Goal: Information Seeking & Learning: Learn about a topic

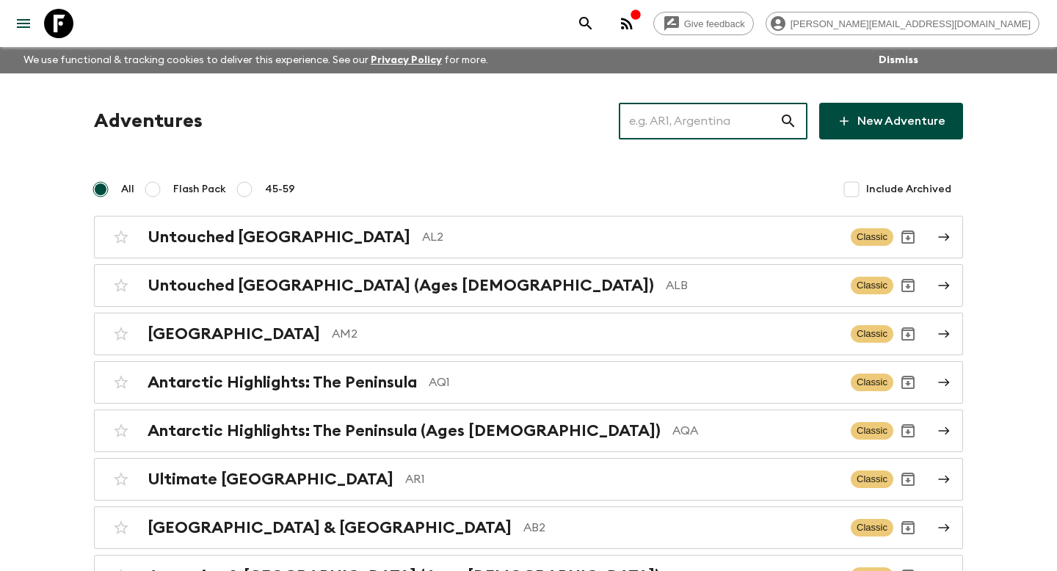
click at [670, 115] on input "text" at bounding box center [699, 121] width 161 height 41
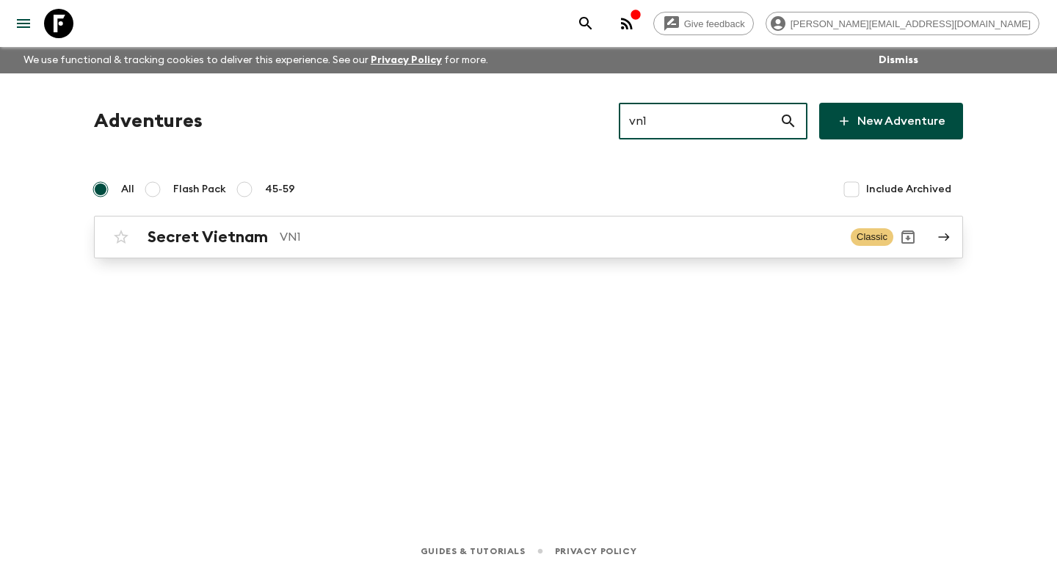
type input "vn1"
click at [587, 237] on p "VN1" at bounding box center [559, 237] width 559 height 18
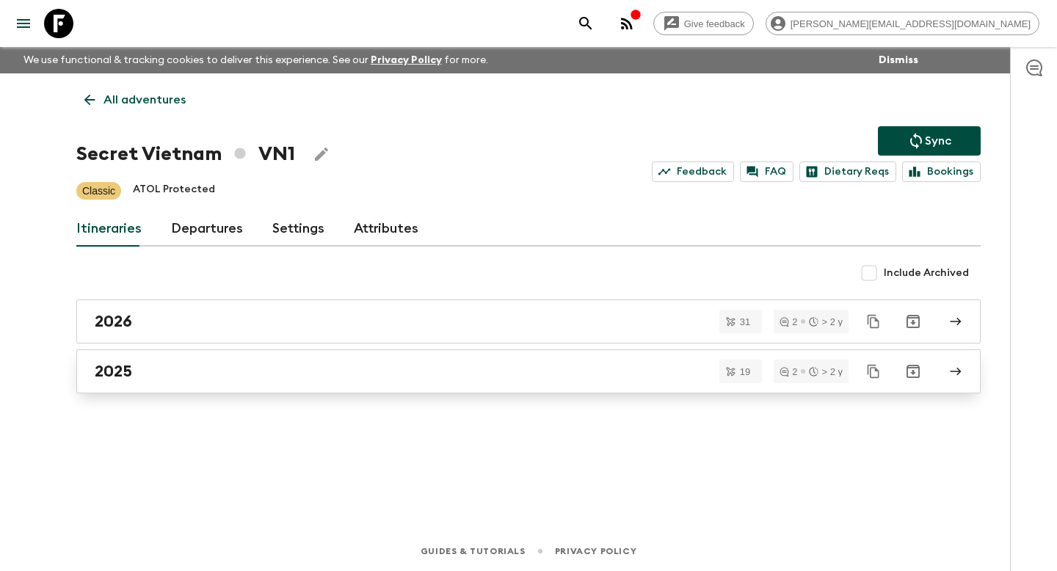
click at [267, 373] on div "2025" at bounding box center [515, 371] width 840 height 19
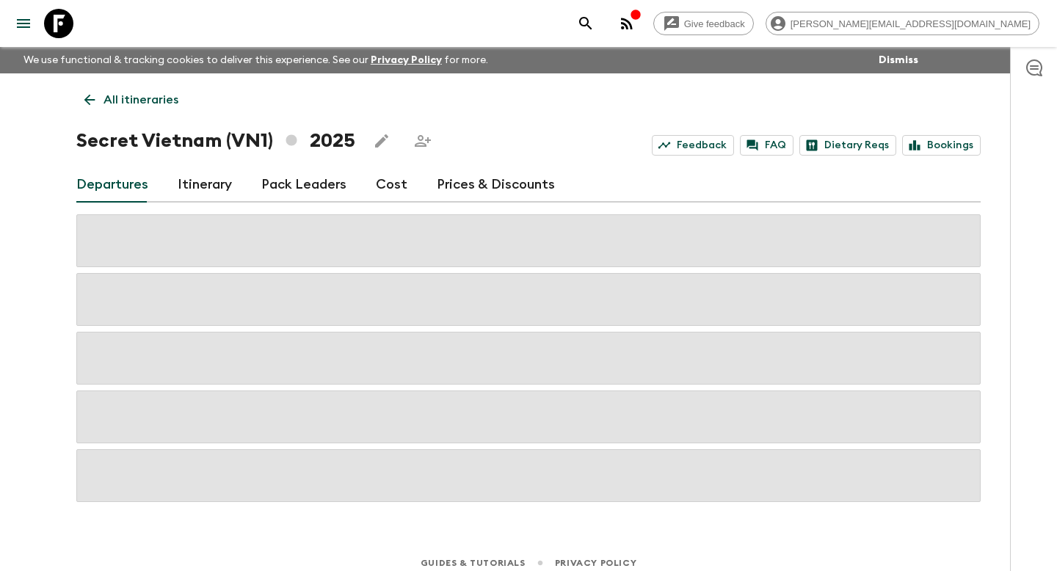
click at [215, 195] on link "Itinerary" at bounding box center [205, 184] width 54 height 35
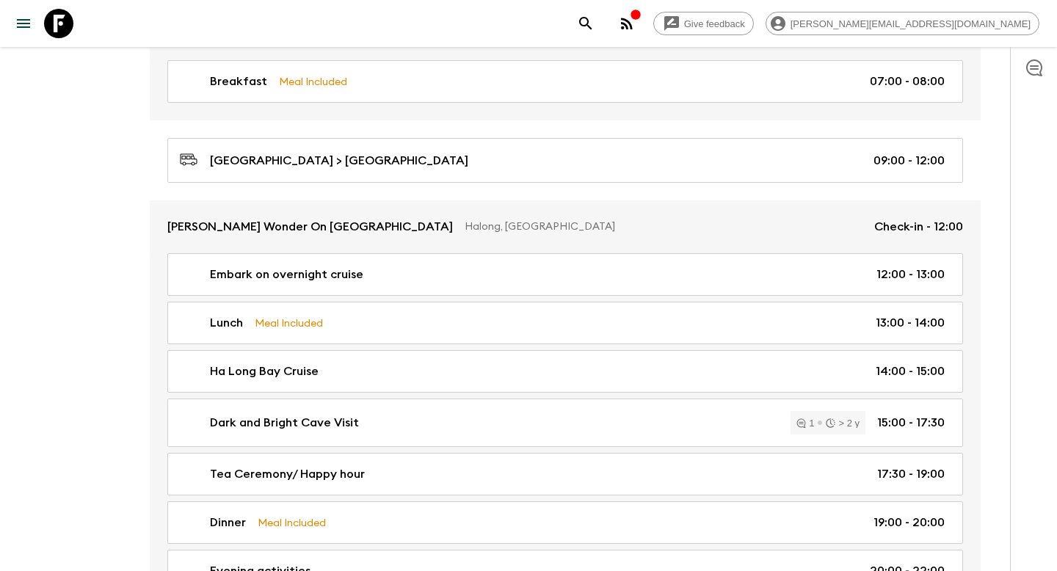
scroll to position [589, 0]
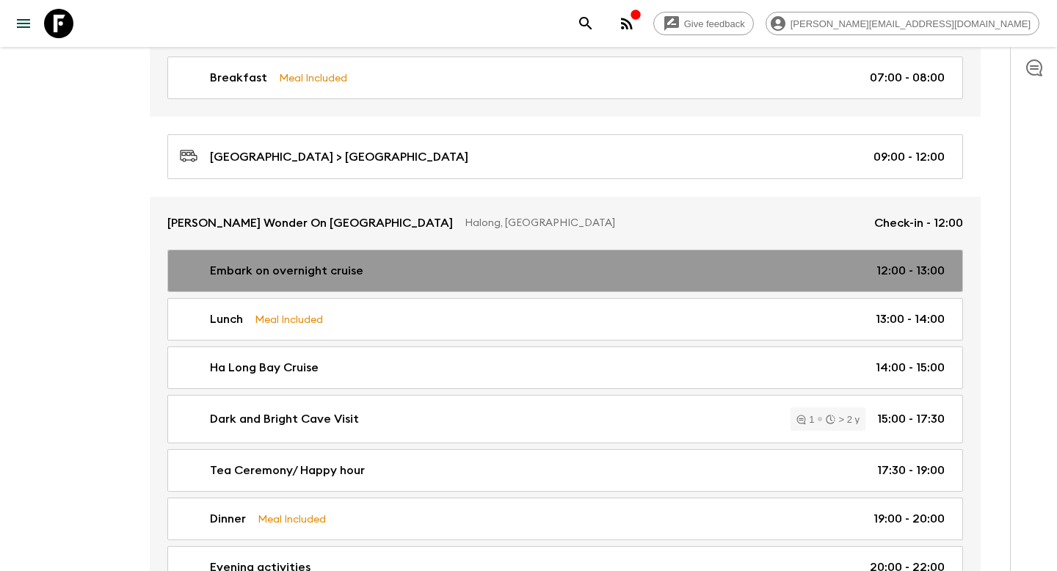
click at [446, 275] on div "Embark on overnight cruise 12:00 - 13:00" at bounding box center [562, 271] width 765 height 18
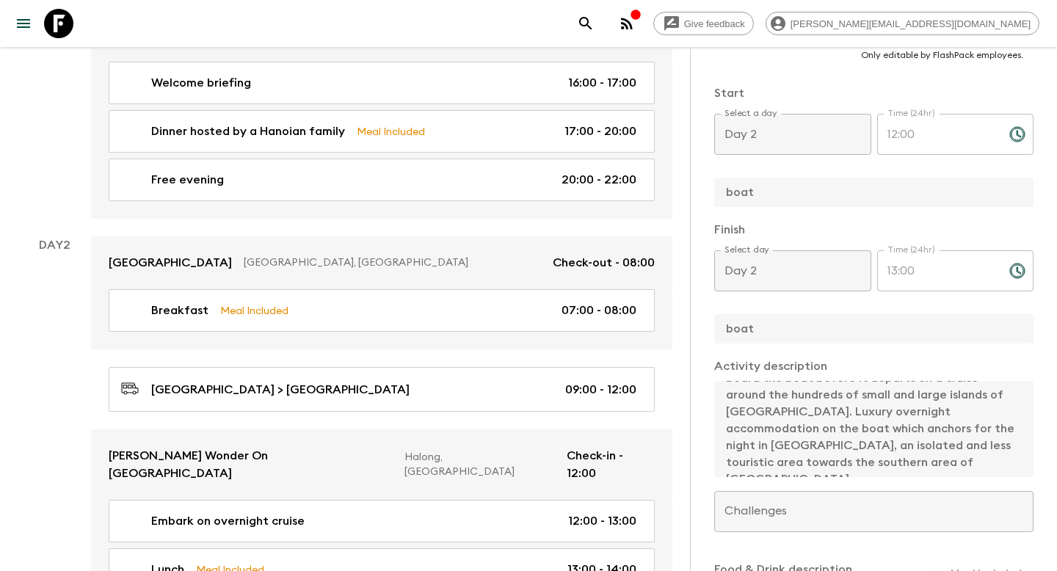
scroll to position [440, 0]
